Goal: Information Seeking & Learning: Check status

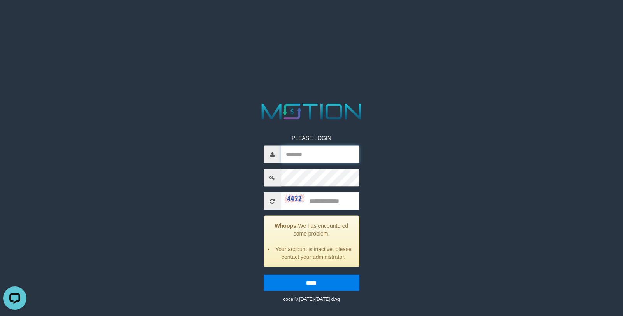
click at [309, 150] on input "text" at bounding box center [320, 155] width 79 height 18
paste input "*******"
type input "*******"
drag, startPoint x: 330, startPoint y: 206, endPoint x: 538, endPoint y: 206, distance: 207.9
click at [346, 206] on input "text" at bounding box center [320, 202] width 79 height 18
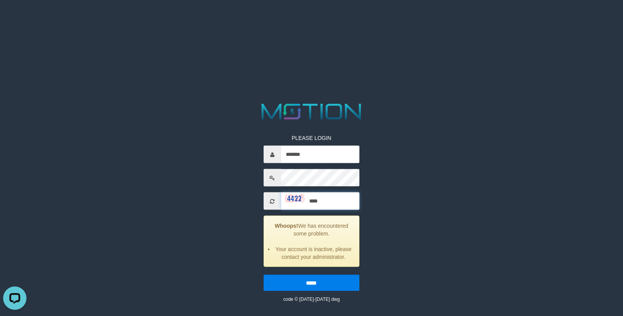
type input "****"
click at [264, 275] on input "*****" at bounding box center [312, 283] width 96 height 16
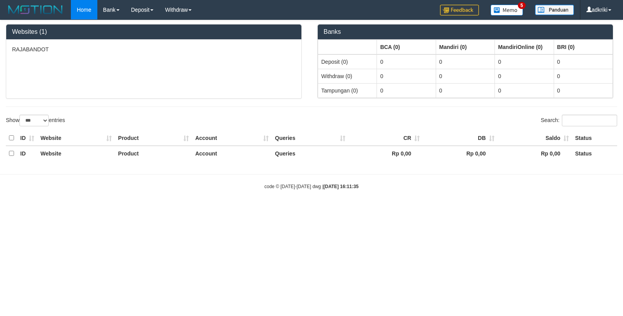
select select "***"
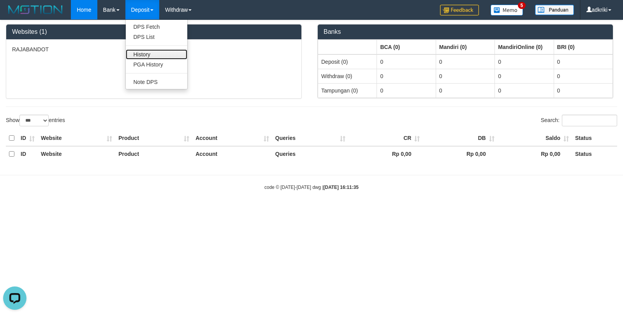
click at [158, 59] on link "History" at bounding box center [156, 54] width 61 height 10
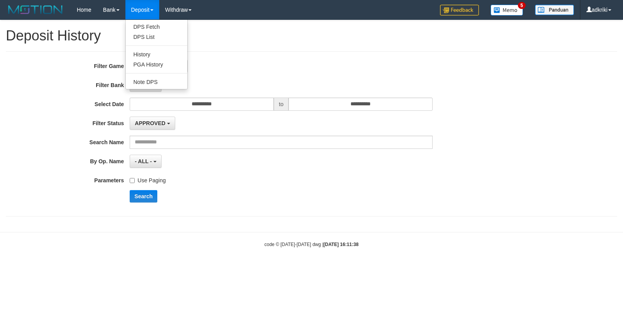
select select
click at [159, 66] on link "PGA History" at bounding box center [156, 65] width 61 height 10
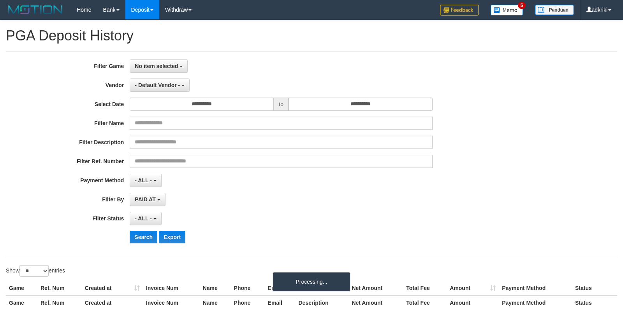
select select
select select "**"
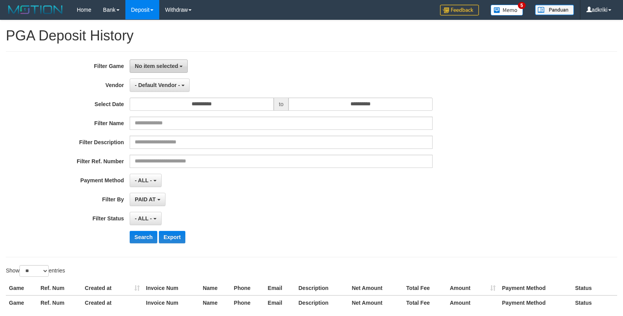
click at [165, 61] on button "No item selected" at bounding box center [159, 66] width 58 height 13
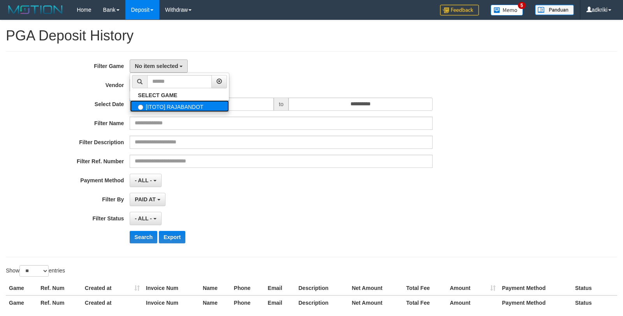
click at [174, 107] on label "[ITOTO] RAJABANDOT" at bounding box center [179, 106] width 99 height 12
select select "***"
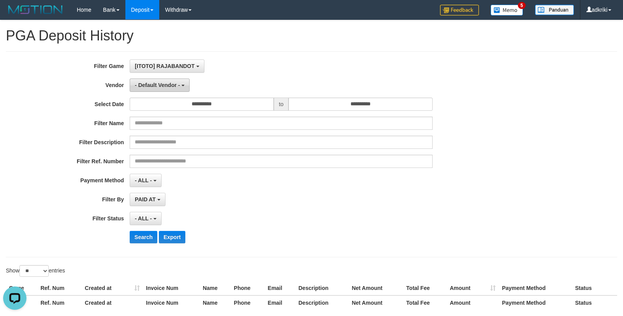
click at [169, 86] on span "- Default Vendor -" at bounding box center [157, 85] width 45 height 6
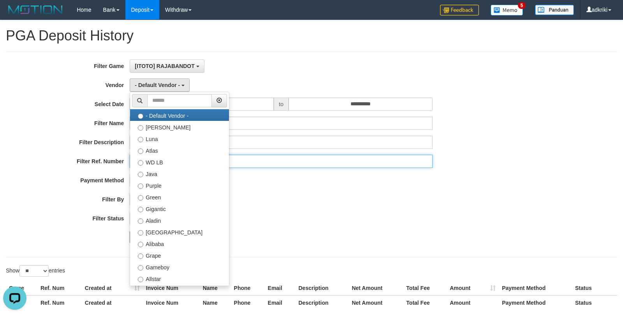
drag, startPoint x: 321, startPoint y: 163, endPoint x: 296, endPoint y: 163, distance: 24.5
click at [317, 163] on input "text" at bounding box center [281, 161] width 303 height 13
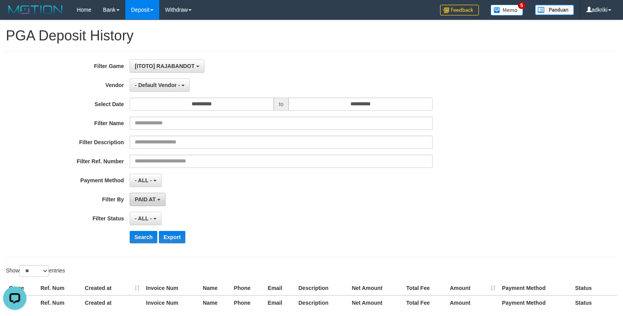
click at [157, 195] on button "PAID AT" at bounding box center [147, 199] width 35 height 13
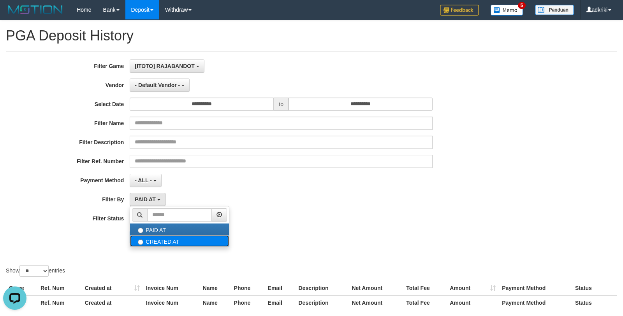
click at [167, 241] on label "CREATED AT" at bounding box center [179, 241] width 99 height 12
select select "*"
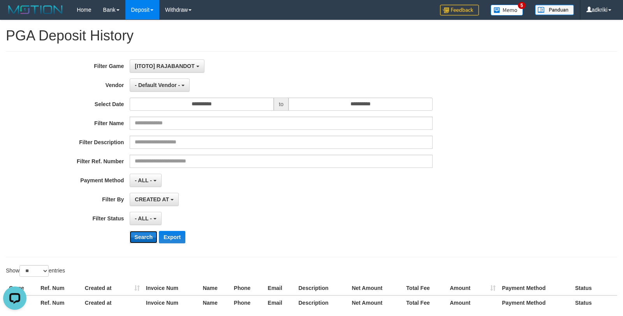
click at [144, 242] on button "Search" at bounding box center [144, 237] width 28 height 12
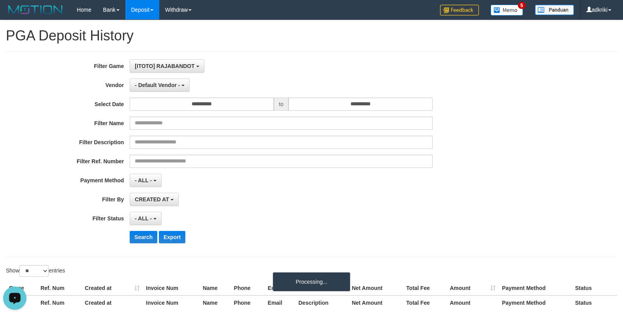
click at [15, 299] on icon "Open LiveChat chat widget" at bounding box center [14, 298] width 7 height 5
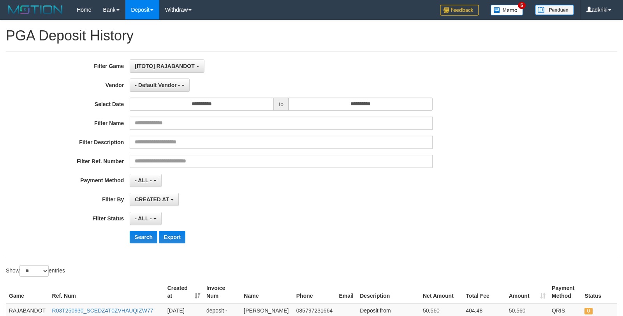
drag, startPoint x: 327, startPoint y: 296, endPoint x: 323, endPoint y: 293, distance: 5.0
click at [325, 294] on th "Phone" at bounding box center [314, 292] width 43 height 22
click at [173, 91] on button "- Default Vendor -" at bounding box center [160, 85] width 60 height 13
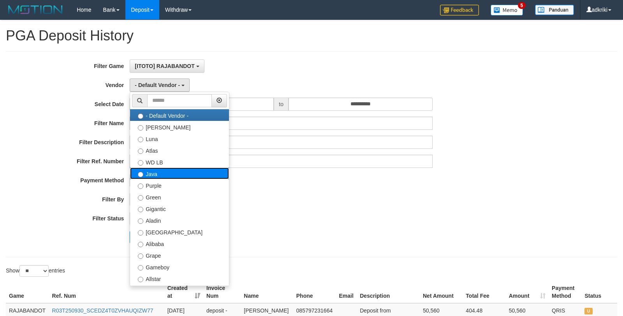
click at [173, 174] on label "Java" at bounding box center [179, 174] width 99 height 12
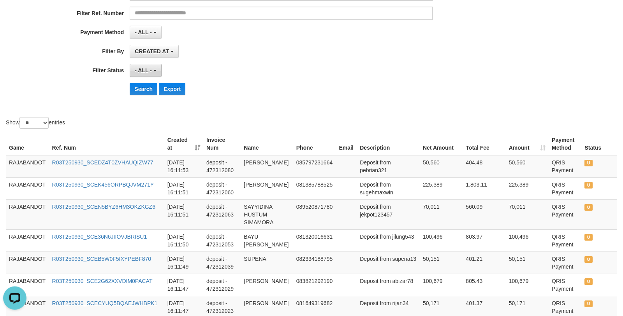
scroll to position [68, 0]
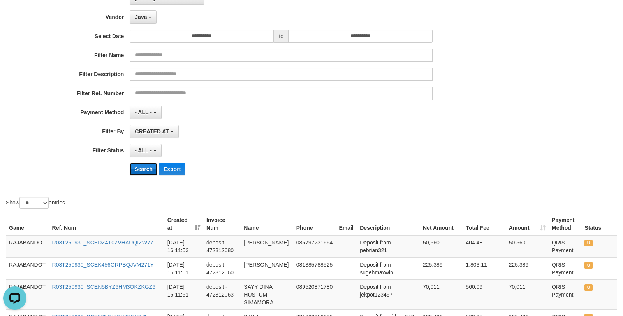
click at [142, 169] on button "Search" at bounding box center [144, 169] width 28 height 12
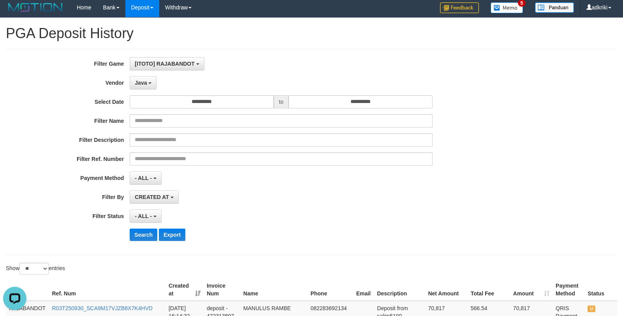
scroll to position [0, 0]
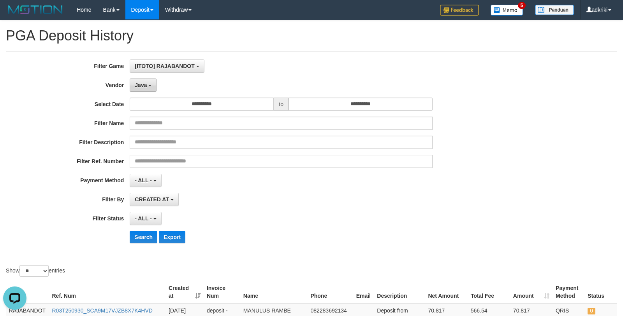
click at [144, 89] on button "Java" at bounding box center [143, 85] width 27 height 13
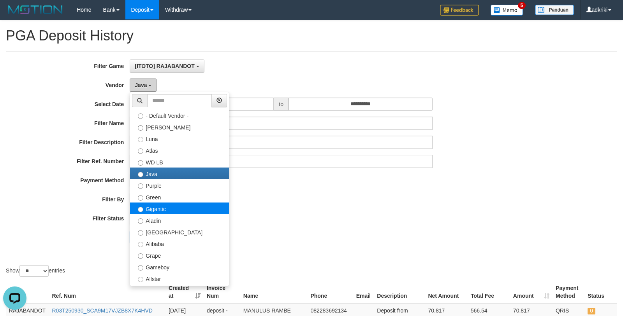
scroll to position [58, 0]
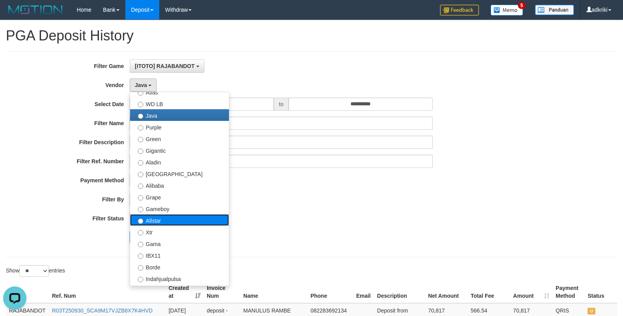
click at [169, 220] on label "Allstar" at bounding box center [179, 220] width 99 height 12
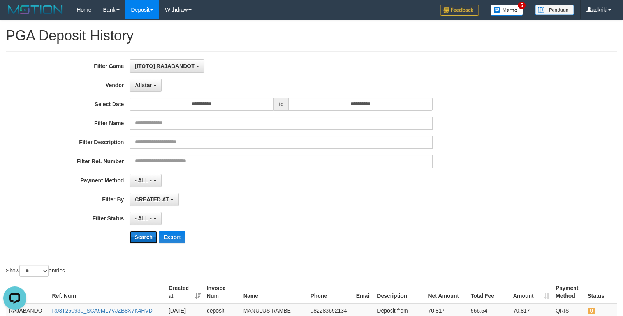
click at [142, 236] on button "Search" at bounding box center [144, 237] width 28 height 12
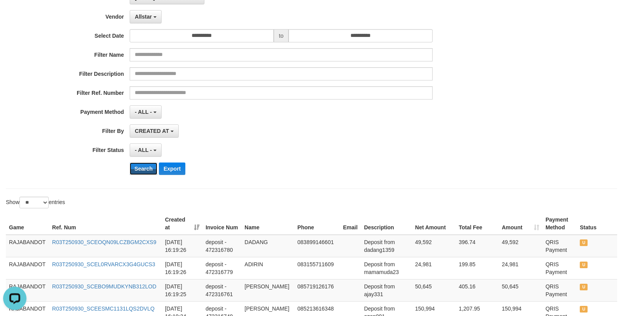
scroll to position [68, 0]
click at [153, 26] on div "**********" at bounding box center [259, 86] width 519 height 190
click at [150, 19] on span "Allstar" at bounding box center [143, 17] width 17 height 6
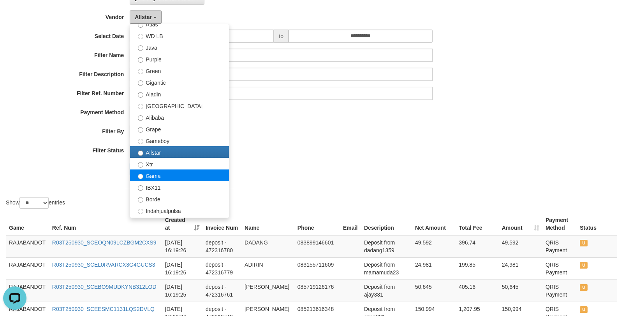
scroll to position [117, 0]
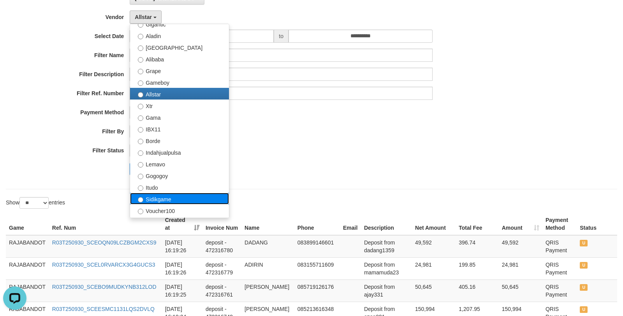
click at [173, 199] on label "Sidikgame" at bounding box center [179, 199] width 99 height 12
select select "**********"
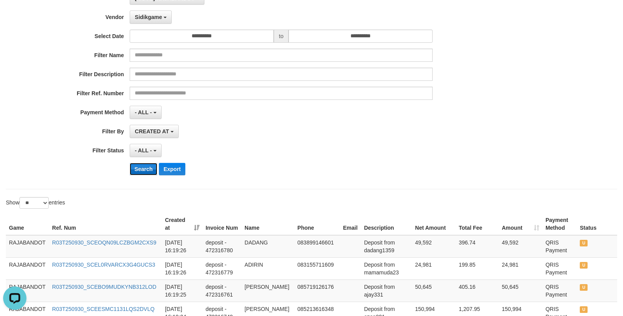
click at [137, 172] on button "Search" at bounding box center [144, 169] width 28 height 12
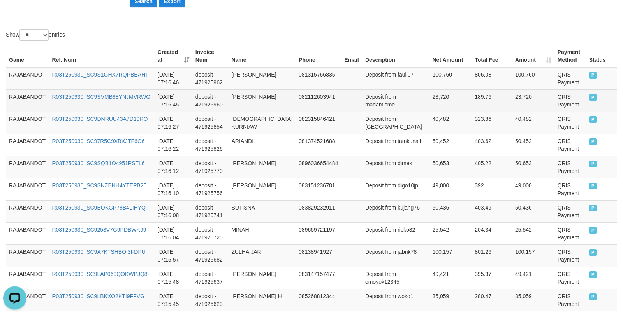
scroll to position [204, 0]
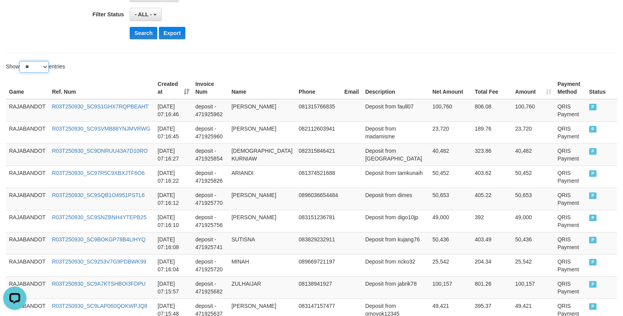
click at [19, 61] on select "** ** ** ***" at bounding box center [33, 67] width 29 height 12
select select "***"
click option "***" at bounding box center [0, 0] width 0 height 0
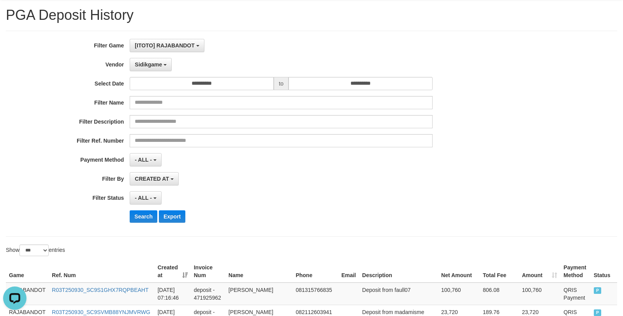
scroll to position [68, 0]
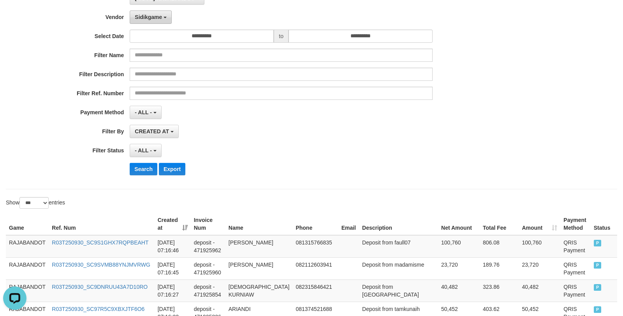
click at [152, 23] on button "Sidikgame" at bounding box center [151, 17] width 42 height 13
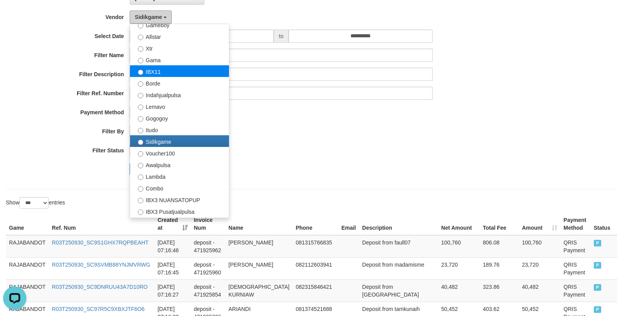
scroll to position [175, 0]
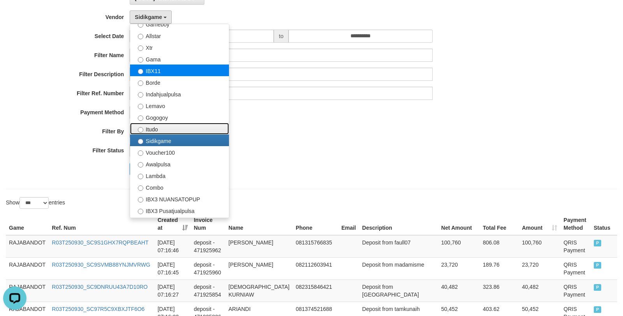
click at [181, 132] on label "Itudo" at bounding box center [179, 129] width 99 height 12
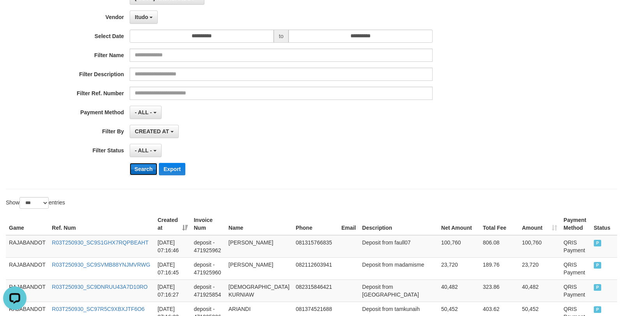
click at [141, 170] on button "Search" at bounding box center [144, 169] width 28 height 12
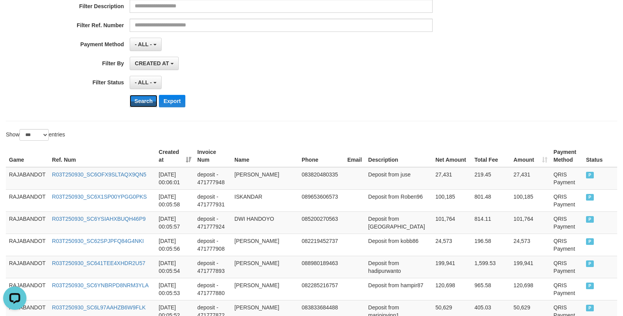
scroll to position [68, 0]
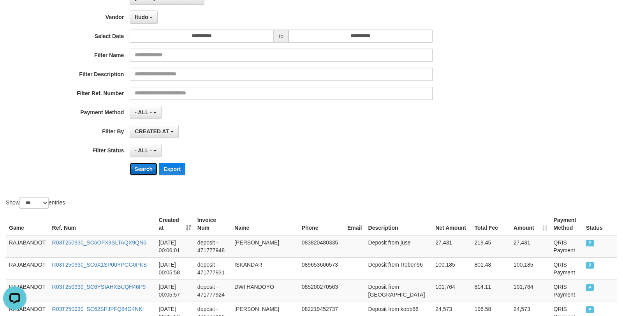
click at [144, 171] on button "Search" at bounding box center [144, 169] width 28 height 12
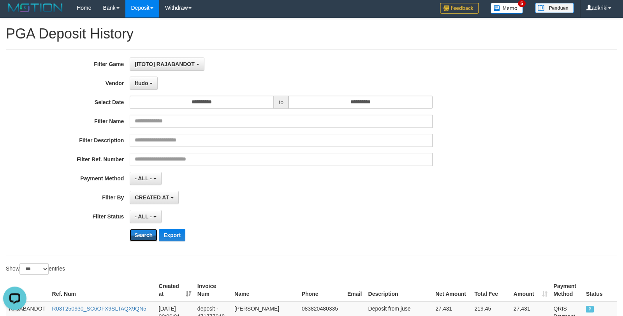
scroll to position [0, 0]
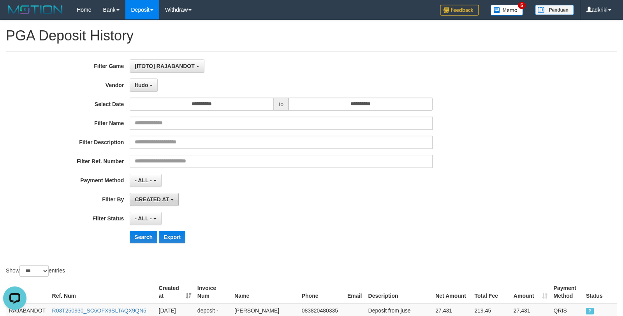
click at [148, 204] on button "CREATED AT" at bounding box center [154, 199] width 49 height 13
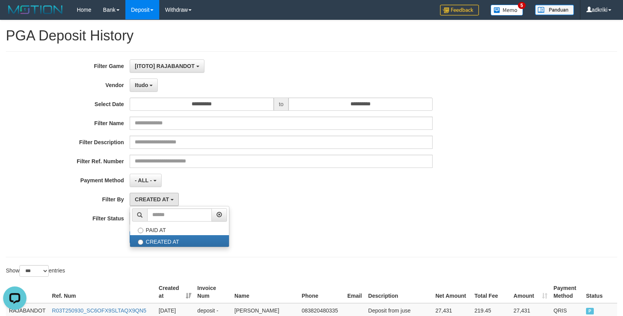
drag, startPoint x: 422, startPoint y: 222, endPoint x: 291, endPoint y: 138, distance: 156.0
click at [424, 215] on div "- ALL - SELECT ALL - ALL - SELECT STATUS PENDING/UNPAID PAID CANCELED EXPIRED" at bounding box center [281, 218] width 303 height 13
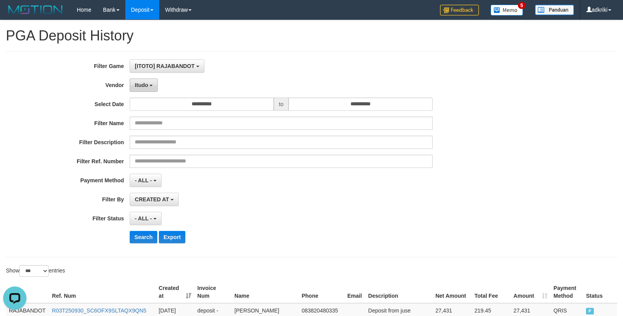
click at [148, 85] on span "Itudo" at bounding box center [141, 85] width 13 height 6
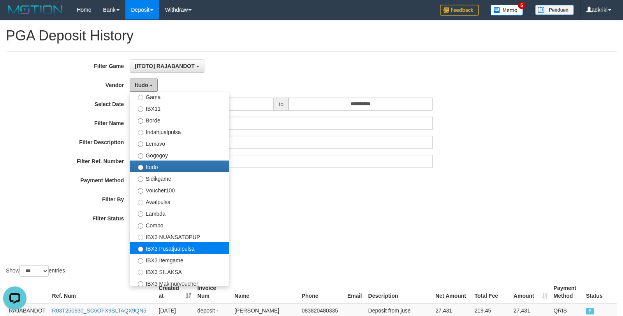
scroll to position [234, 0]
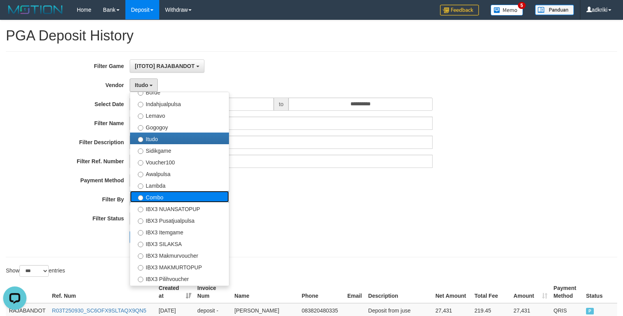
click at [168, 202] on label "Combo" at bounding box center [179, 197] width 99 height 12
select select "**********"
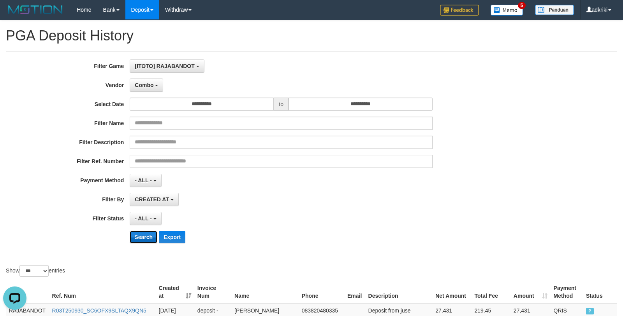
click at [144, 241] on button "Search" at bounding box center [144, 237] width 28 height 12
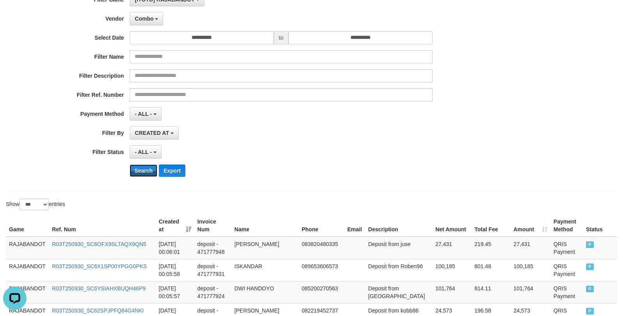
scroll to position [68, 0]
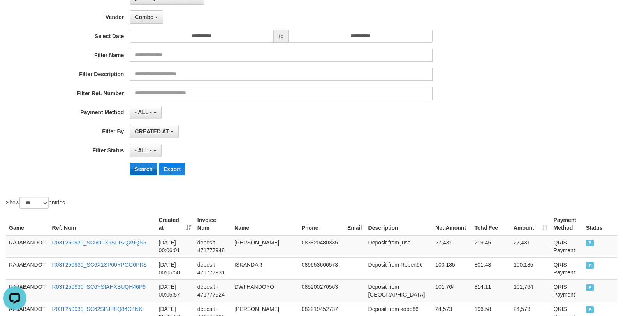
drag, startPoint x: 144, startPoint y: 161, endPoint x: 141, endPoint y: 165, distance: 5.5
click at [144, 161] on div "**********" at bounding box center [259, 86] width 519 height 190
click at [139, 170] on button "Search" at bounding box center [144, 169] width 28 height 12
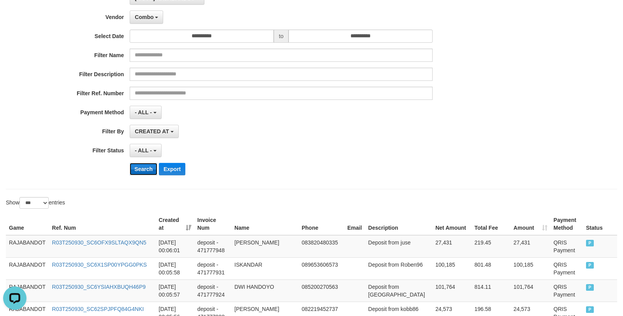
click at [139, 170] on button "Search" at bounding box center [144, 169] width 28 height 12
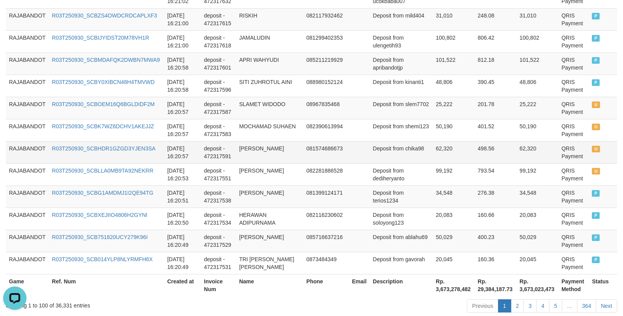
scroll to position [2340, 0]
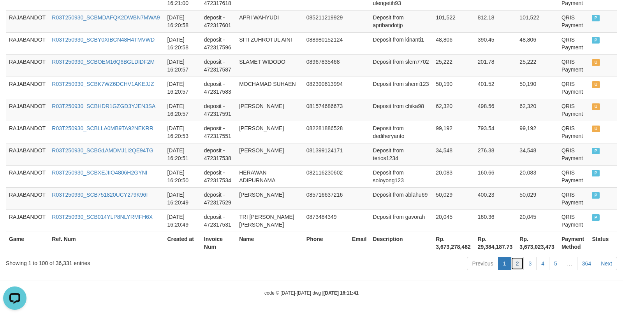
drag, startPoint x: 510, startPoint y: 261, endPoint x: 514, endPoint y: 269, distance: 8.9
click at [511, 261] on link "2" at bounding box center [517, 263] width 13 height 13
click at [518, 266] on link "2" at bounding box center [517, 263] width 13 height 13
drag, startPoint x: 606, startPoint y: 265, endPoint x: 604, endPoint y: 271, distance: 6.0
click at [605, 265] on link "Next" at bounding box center [606, 263] width 21 height 13
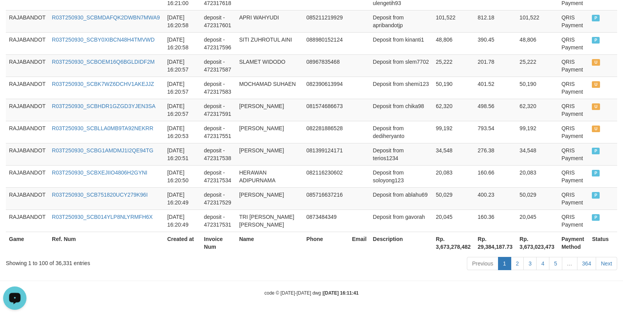
drag, startPoint x: 19, startPoint y: 305, endPoint x: 19, endPoint y: 589, distance: 284.1
click at [19, 305] on icon "Open LiveChat chat widget" at bounding box center [14, 298] width 13 height 13
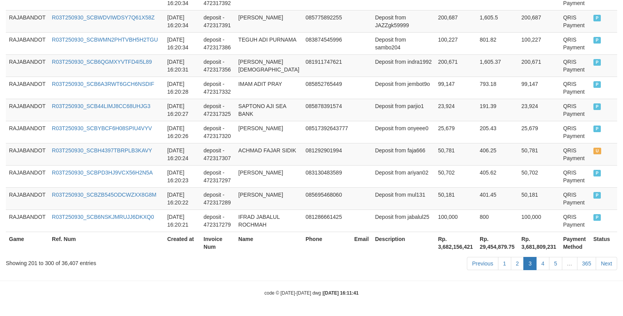
scroll to position [2301, 0]
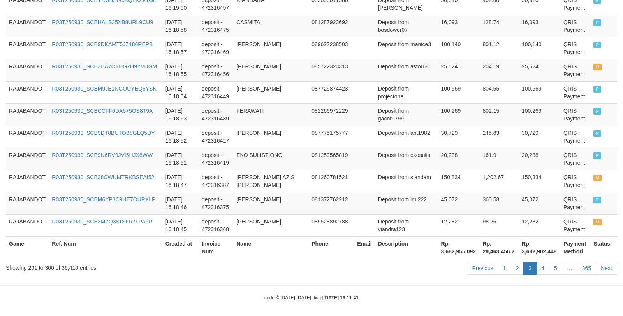
click at [263, 243] on th "Name" at bounding box center [270, 248] width 75 height 22
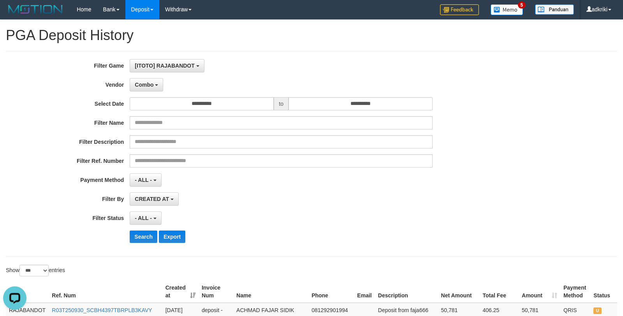
scroll to position [0, 0]
click at [140, 242] on button "Search" at bounding box center [144, 237] width 28 height 12
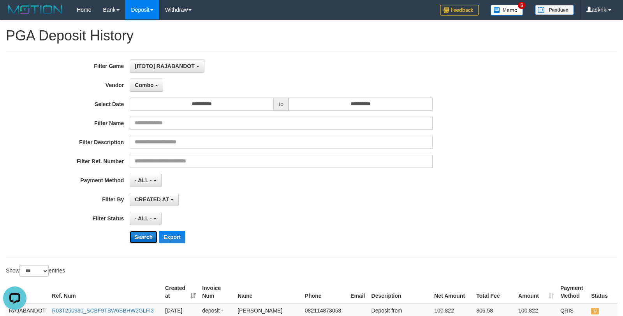
click at [135, 241] on button "Search" at bounding box center [144, 237] width 28 height 12
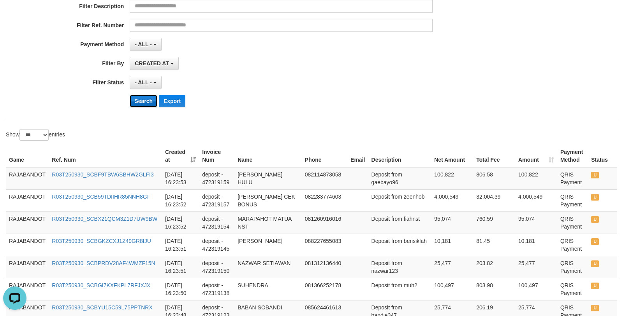
click at [138, 106] on button "Search" at bounding box center [144, 101] width 28 height 12
click at [138, 101] on button "Search" at bounding box center [144, 101] width 28 height 12
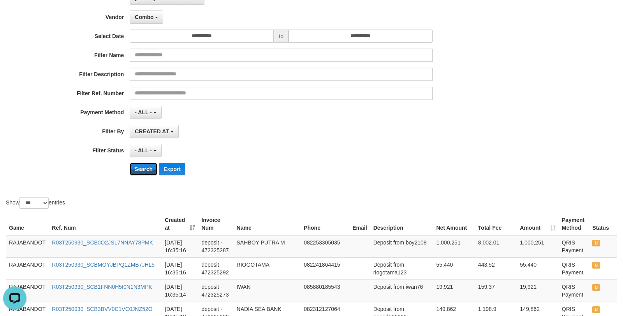
scroll to position [272, 0]
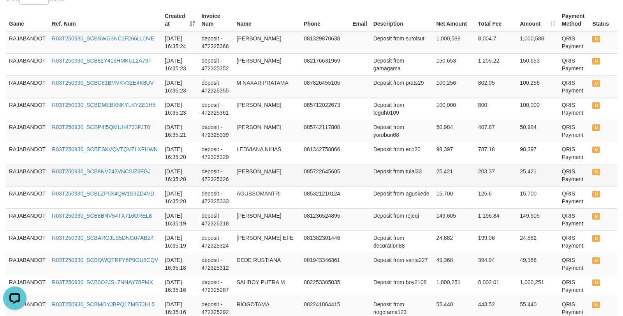
click at [233, 179] on td "deposit - 472325326" at bounding box center [215, 175] width 35 height 22
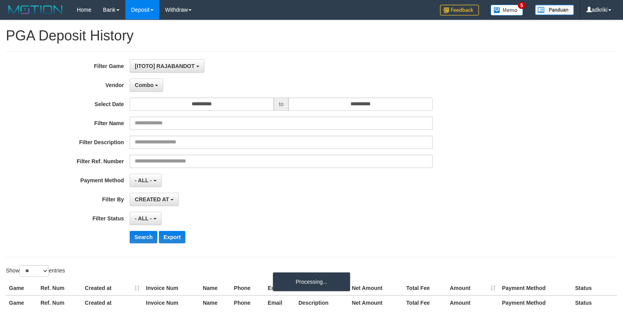
select select "**********"
select select "*"
select select "**"
